Goal: Find specific page/section: Find specific page/section

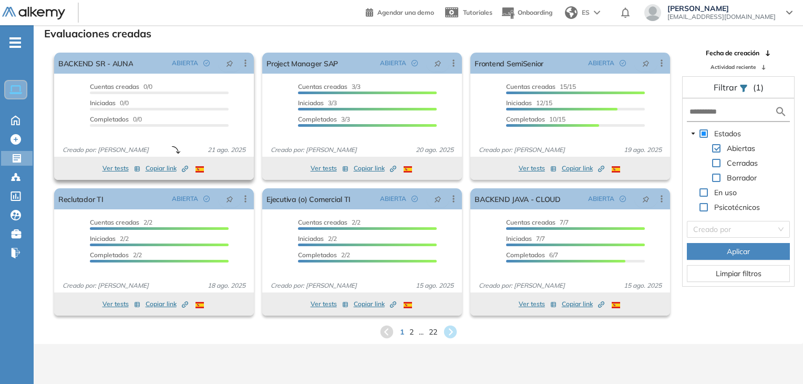
click at [166, 171] on span "Copiar link Created by potrace 1.16, written by Peter Selinger 2001-2019" at bounding box center [167, 167] width 43 height 9
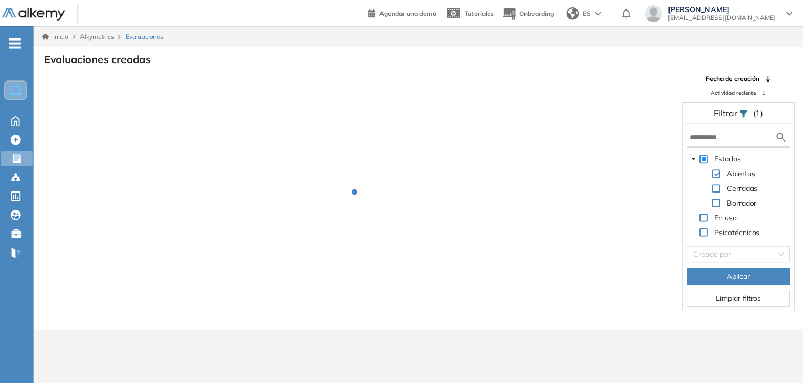
scroll to position [25, 0]
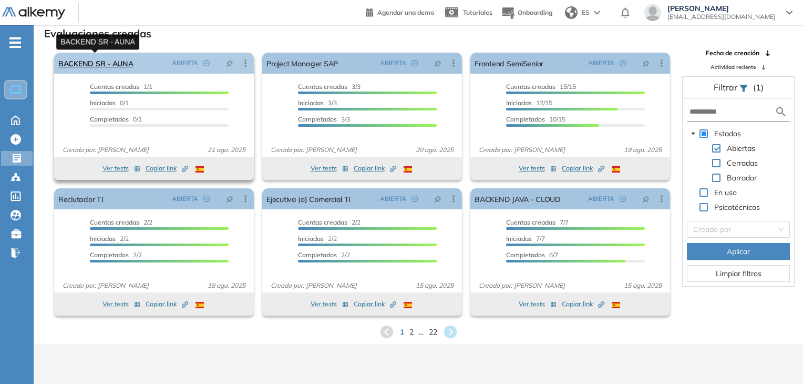
click at [107, 64] on link "BACKEND SR - AUNA" at bounding box center [95, 63] width 75 height 21
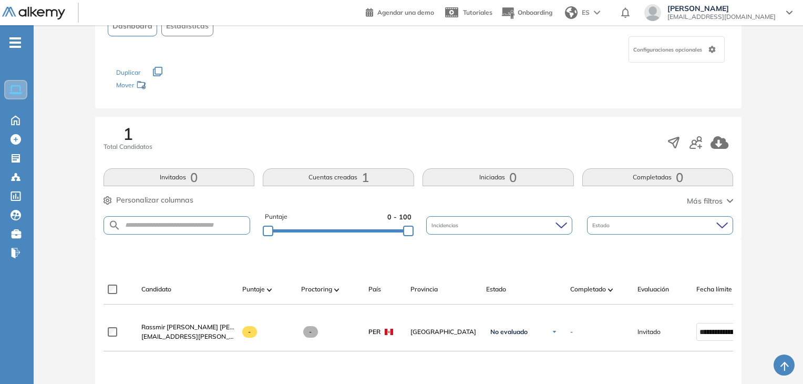
scroll to position [158, 0]
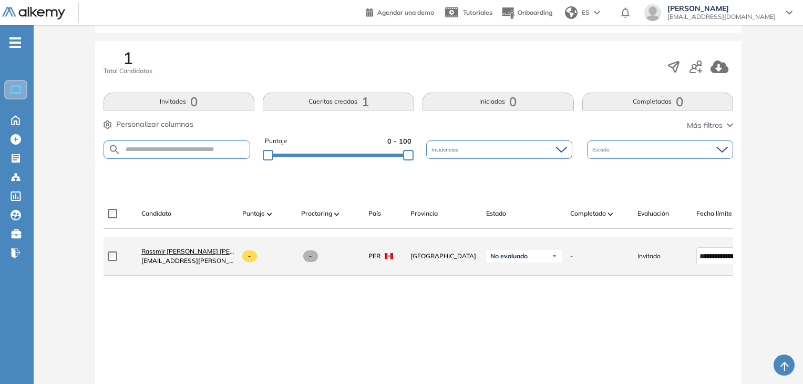
click at [210, 255] on span "Rassmir [PERSON_NAME]" at bounding box center [232, 251] width 183 height 8
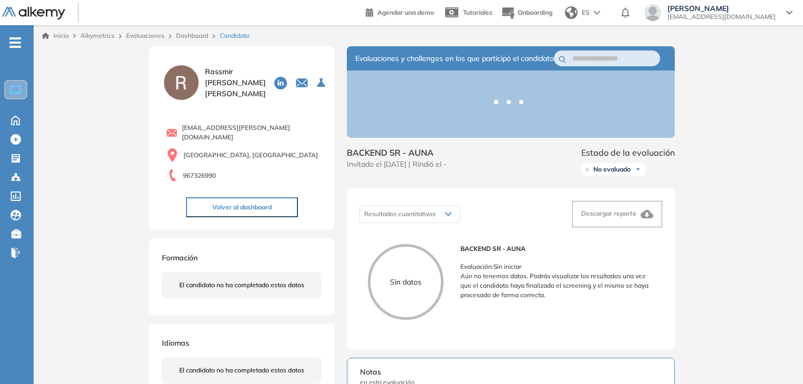
click at [11, 149] on ul "Home Home Crear Evaluación Crear Evaluación Evaluaciones Evaluaciones Candidato…" at bounding box center [17, 152] width 34 height 220
click at [11, 156] on icon at bounding box center [16, 158] width 11 height 11
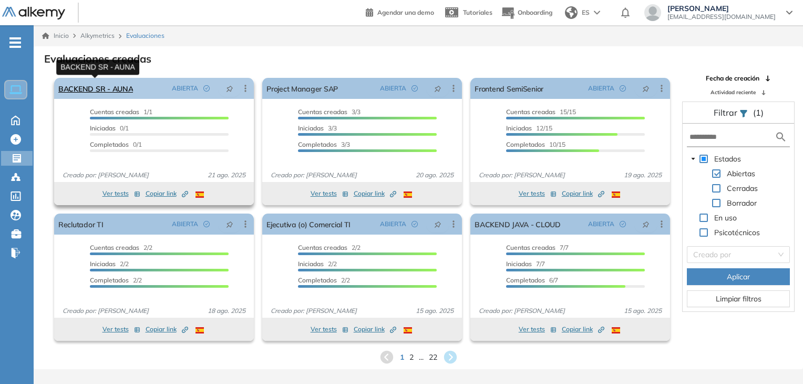
click at [111, 83] on link "BACKEND SR - AUNA" at bounding box center [95, 88] width 75 height 21
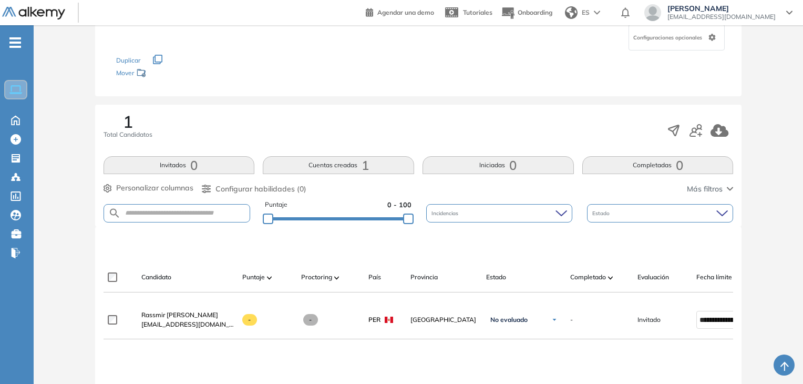
scroll to position [158, 0]
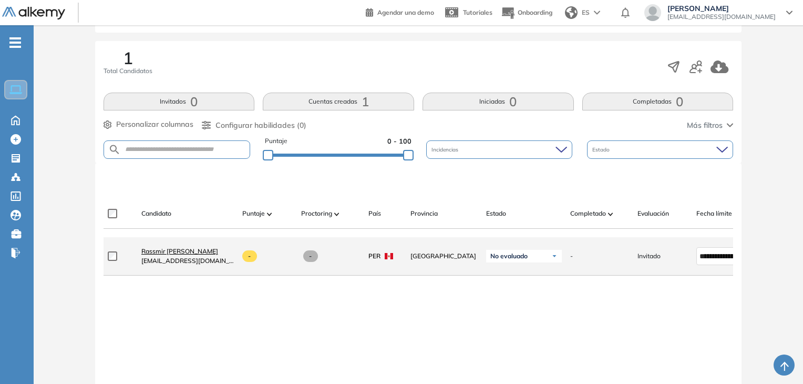
click at [189, 255] on span "Rassmir [PERSON_NAME]" at bounding box center [179, 251] width 77 height 8
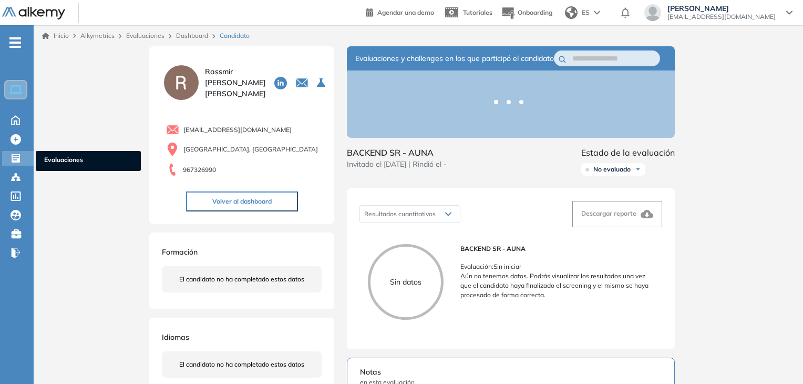
click at [10, 157] on div "Evaluaciones Evaluaciones" at bounding box center [18, 158] width 32 height 15
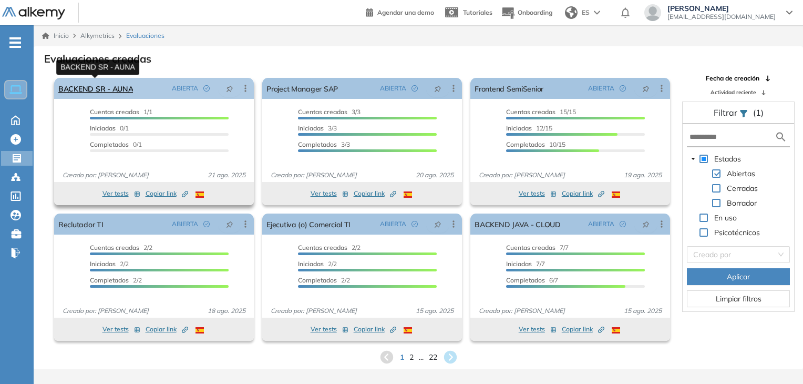
click at [111, 87] on link "BACKEND SR - AUNA" at bounding box center [95, 88] width 75 height 21
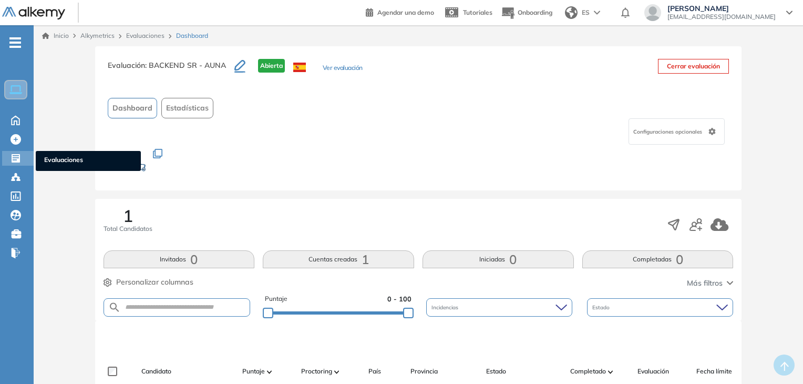
click at [14, 157] on icon at bounding box center [16, 158] width 8 height 8
